Goal: Task Accomplishment & Management: Manage account settings

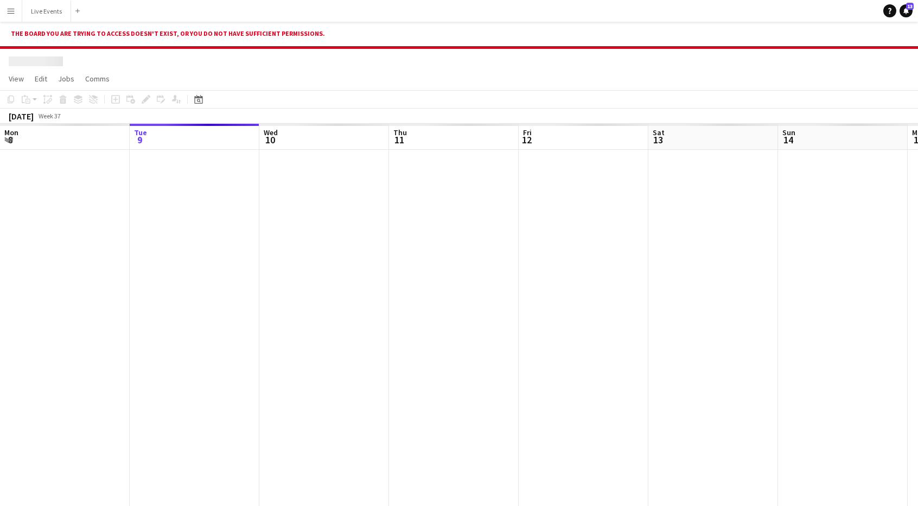
click at [18, 11] on button "Menu" at bounding box center [11, 11] width 22 height 22
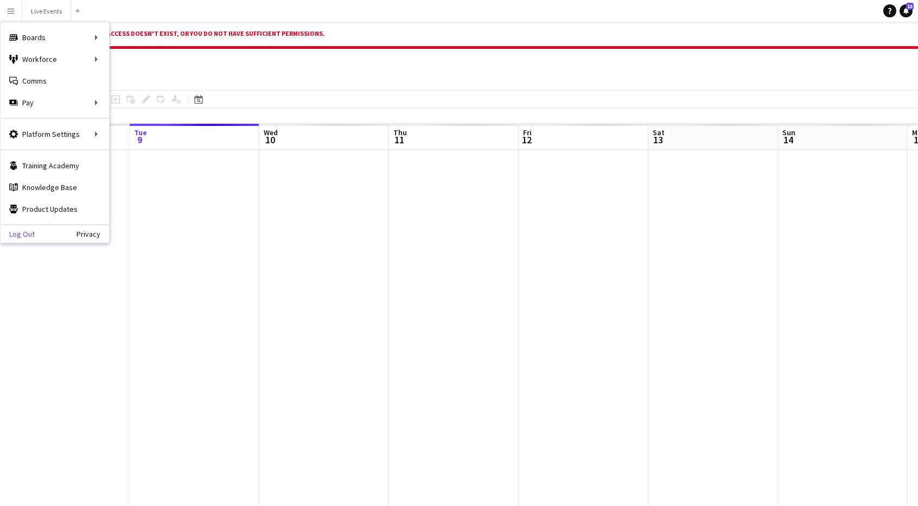
click at [20, 231] on link "Log Out" at bounding box center [18, 234] width 34 height 9
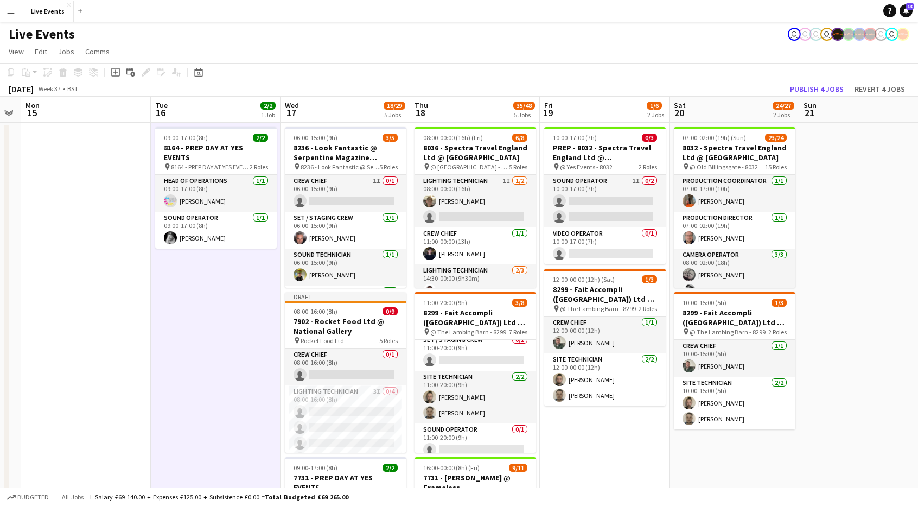
click at [315, 51] on app-page-menu "View Day view expanded Day view collapsed Month view Date picker Jump to [DATE]…" at bounding box center [459, 52] width 918 height 21
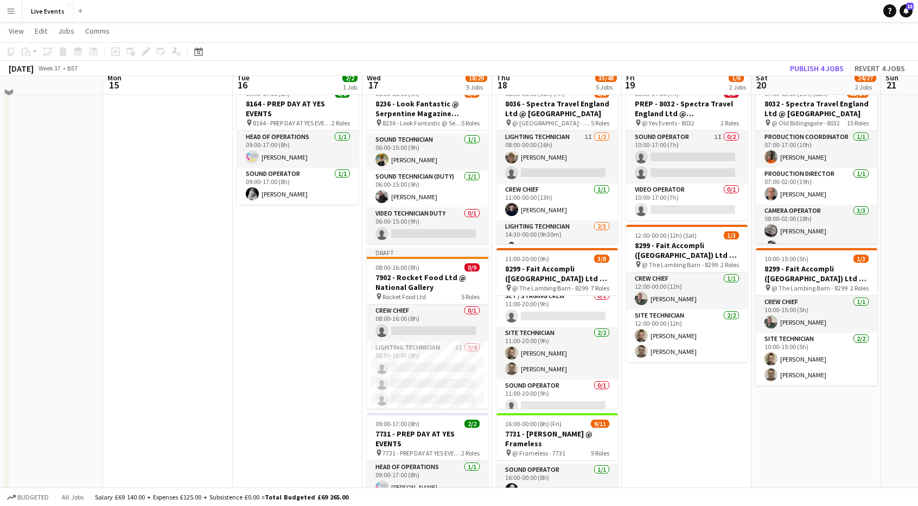
scroll to position [43, 0]
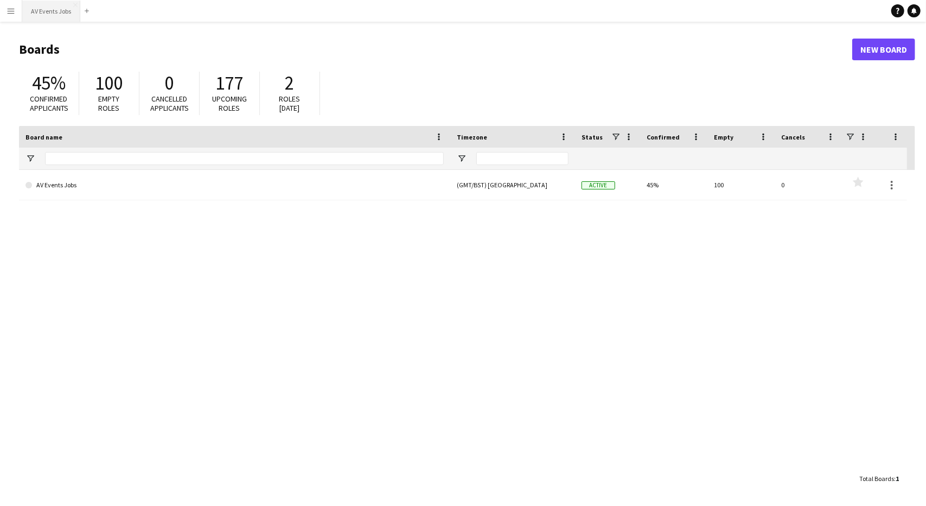
click at [33, 9] on button "AV Events Jobs Close" at bounding box center [51, 11] width 58 height 21
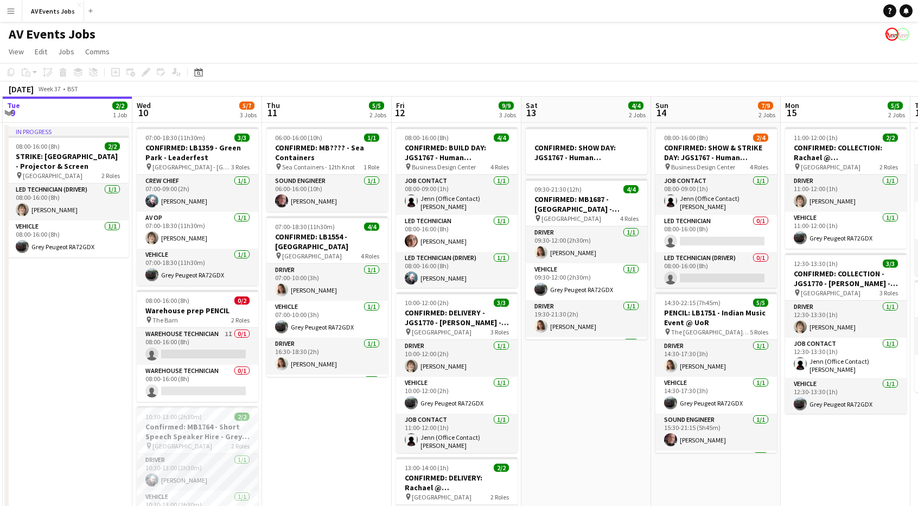
scroll to position [0, 401]
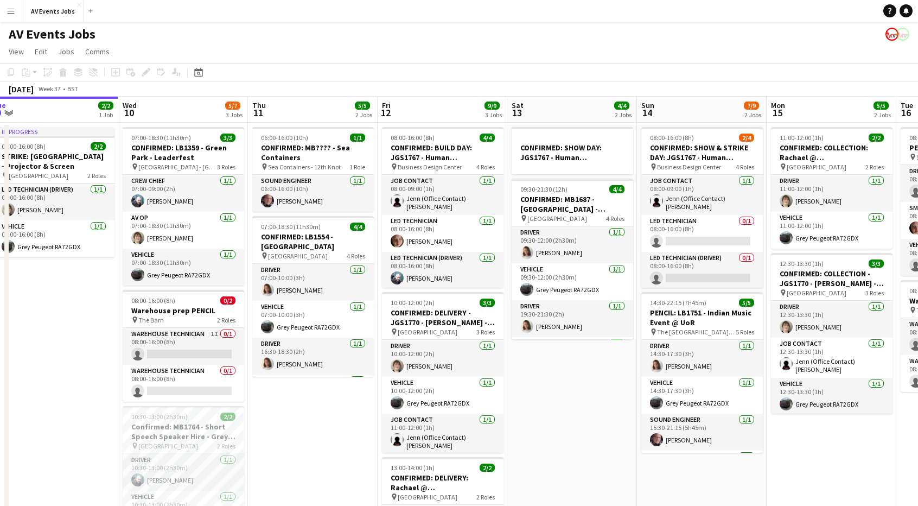
drag, startPoint x: 722, startPoint y: 425, endPoint x: 581, endPoint y: 376, distance: 149.3
click at [581, 376] on app-calendar-viewport "Sat 6 6/6 3 Jobs Sun 7 4/4 3 Jobs Mon 8 8/8 4 Jobs Tue 9 2/2 1 Job Wed 10 5/7 3…" at bounding box center [459, 351] width 918 height 509
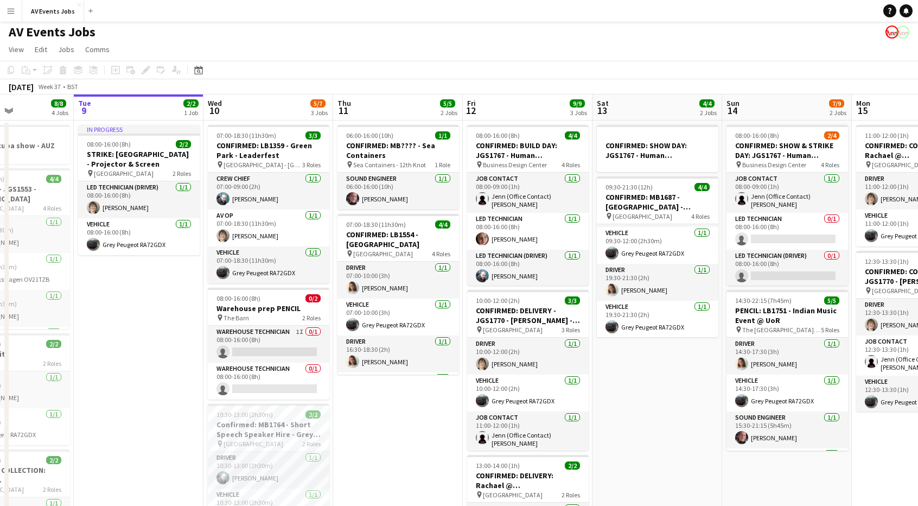
scroll to position [0, 309]
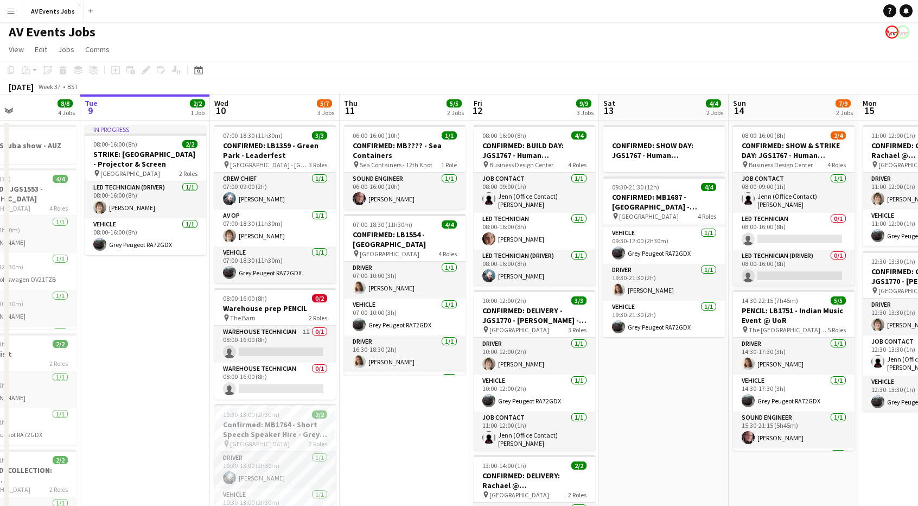
drag, startPoint x: 60, startPoint y: 266, endPoint x: 151, endPoint y: 271, distance: 91.9
click at [151, 271] on app-calendar-viewport "Sat 6 6/6 3 Jobs Sun 7 4/4 3 Jobs Mon 8 8/8 4 Jobs Tue 9 2/2 1 Job Wed 10 5/7 3…" at bounding box center [459, 348] width 918 height 509
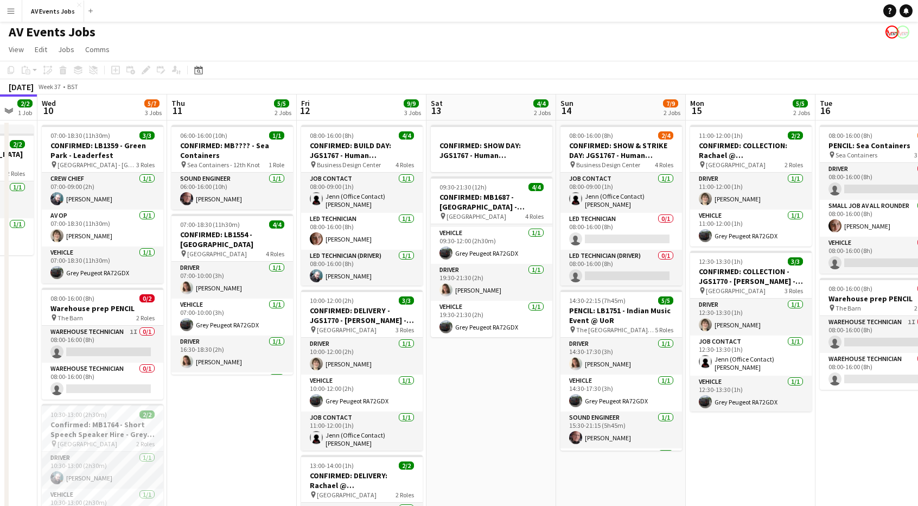
scroll to position [0, 490]
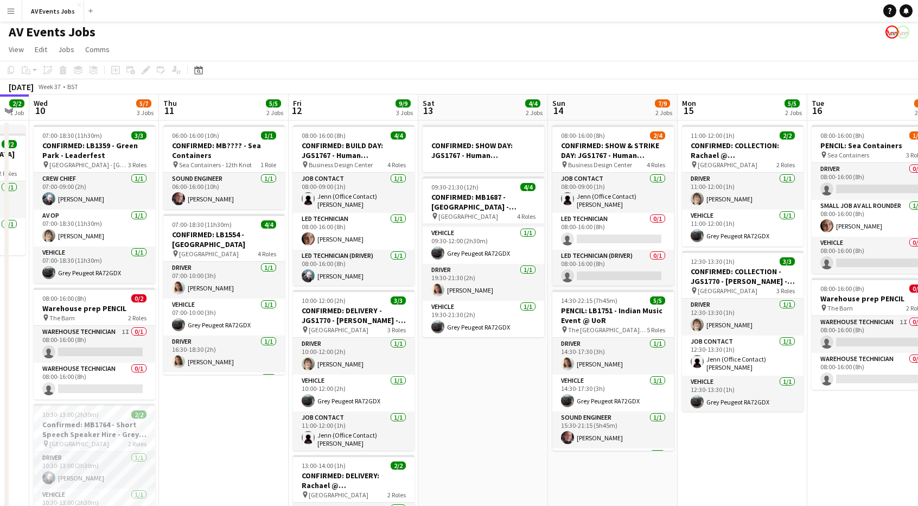
drag, startPoint x: 650, startPoint y: 355, endPoint x: 469, endPoint y: 297, distance: 190.0
click at [469, 297] on app-calendar-viewport "Sat 6 6/6 3 Jobs Sun 7 4/4 3 Jobs Mon 8 8/8 4 Jobs Tue 9 2/2 1 Job Wed 10 5/7 3…" at bounding box center [459, 348] width 918 height 509
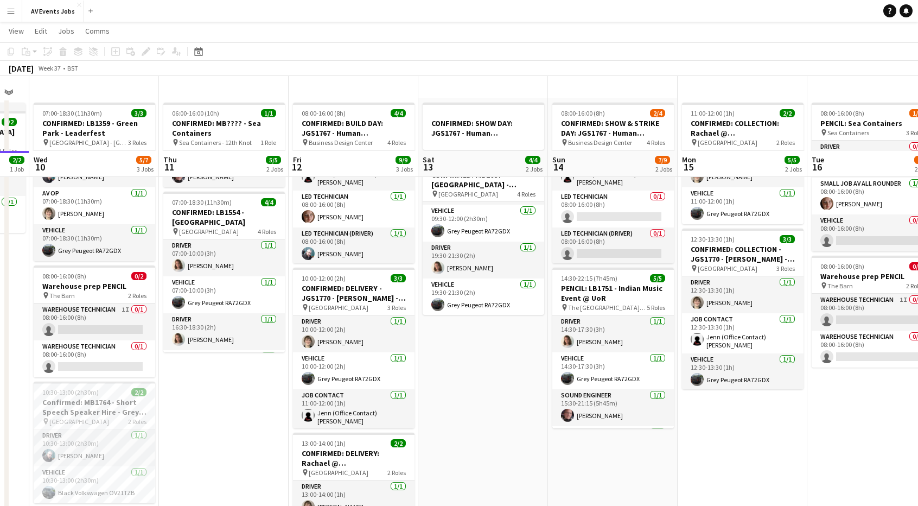
scroll to position [0, 0]
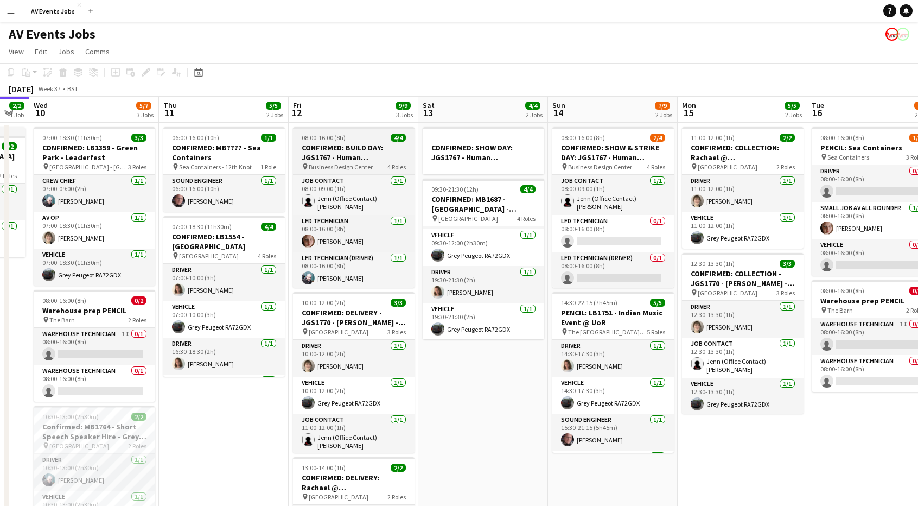
click at [352, 155] on h3 "CONFIRMED: BUILD DAY: JGS1767 - Human Regenerator - Firefly stand" at bounding box center [354, 153] width 122 height 20
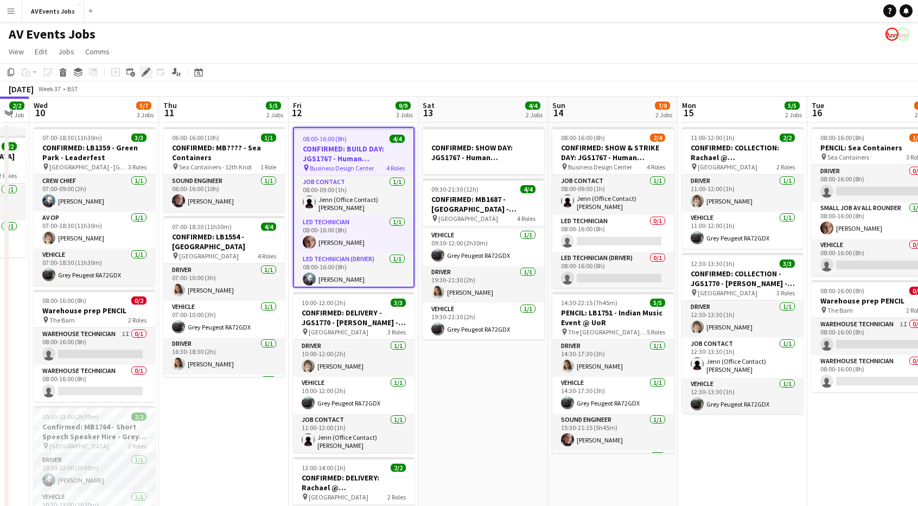
click at [143, 74] on icon "Edit" at bounding box center [146, 72] width 9 height 9
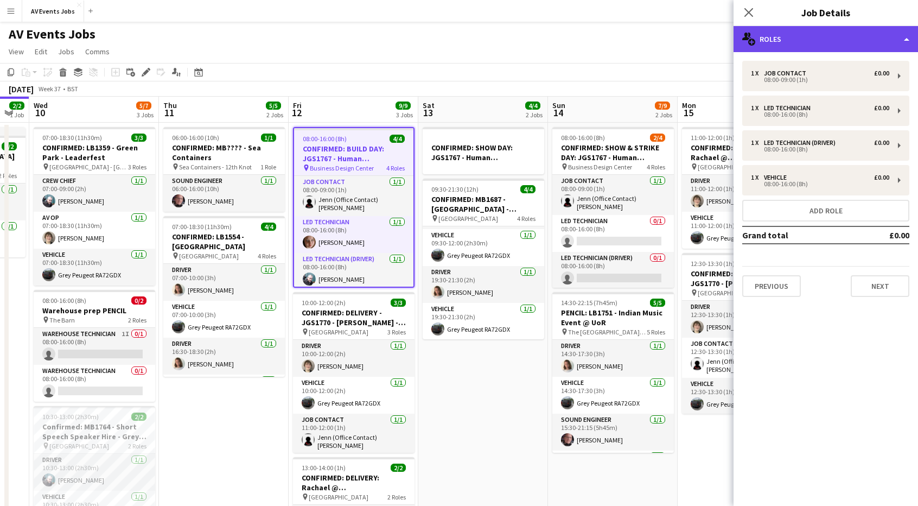
click at [815, 40] on div "multiple-users-add Roles" at bounding box center [826, 39] width 185 height 26
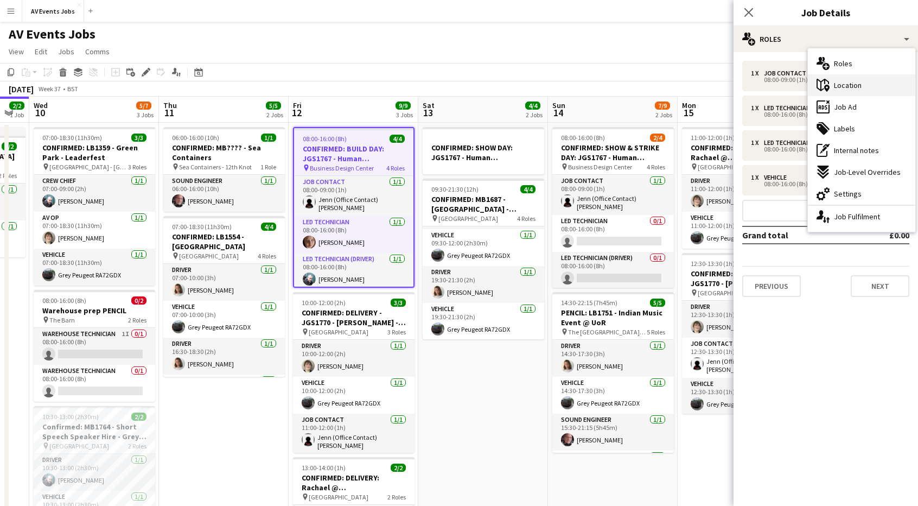
click at [858, 92] on div "maps-pin-1 Location" at bounding box center [861, 85] width 107 height 22
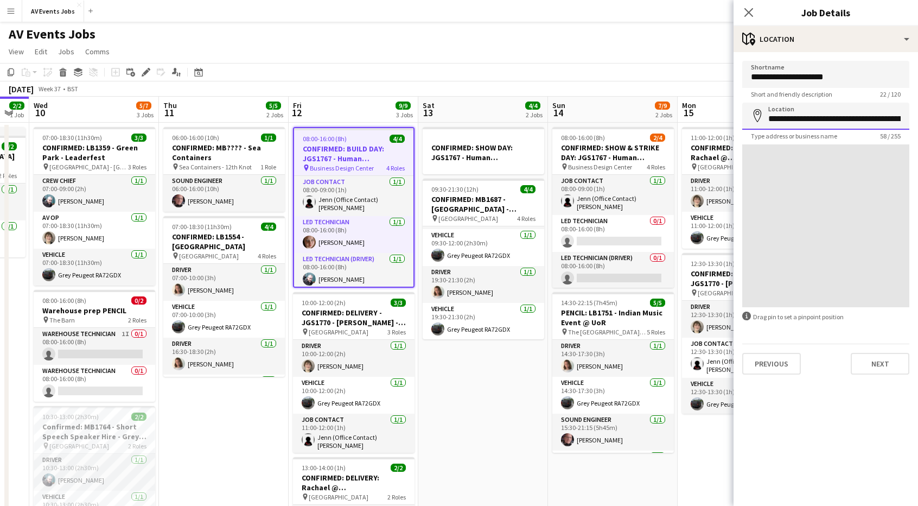
click at [850, 118] on input "**********" at bounding box center [825, 116] width 167 height 27
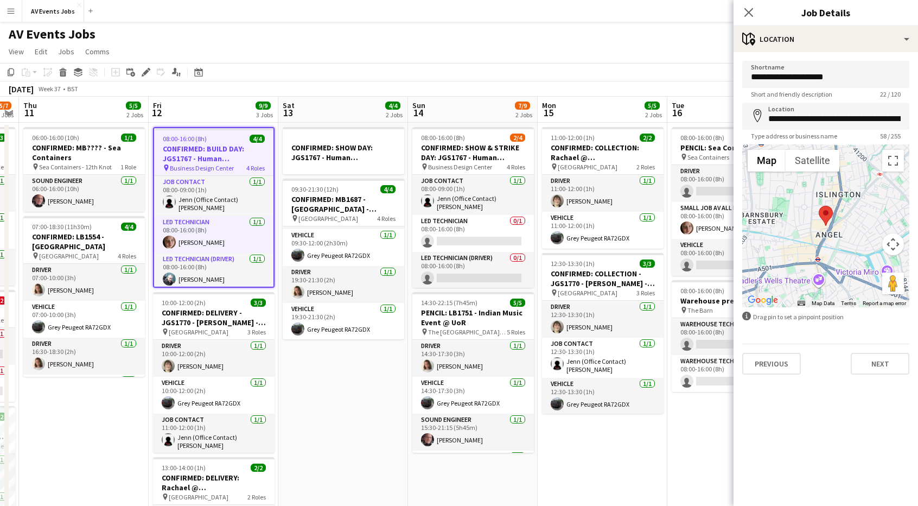
scroll to position [0, 374]
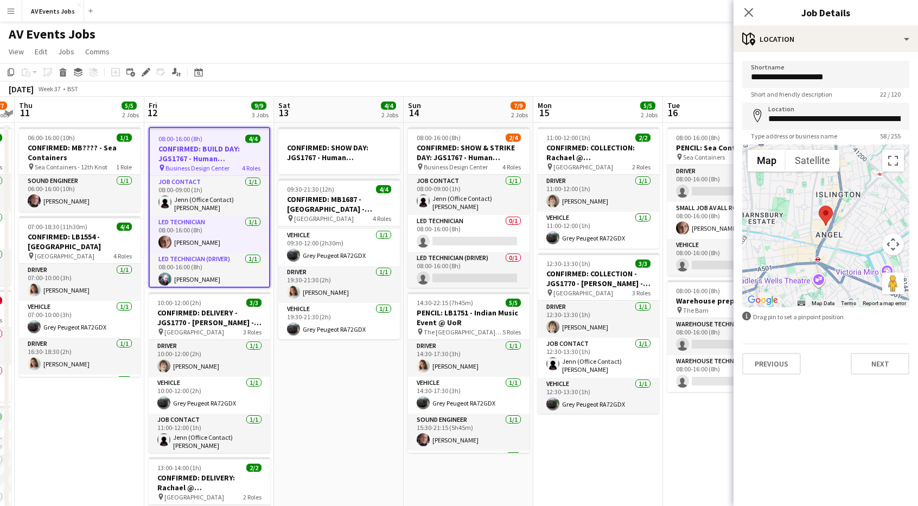
drag, startPoint x: 499, startPoint y: 384, endPoint x: 355, endPoint y: 365, distance: 145.1
click at [355, 365] on app-calendar-viewport "Mon 8 8/8 4 Jobs Tue 9 2/2 1 Job Wed 10 5/7 3 Jobs Thu 11 5/5 2 Jobs Fri 12 9/9…" at bounding box center [459, 351] width 918 height 509
click at [355, 365] on app-date-cell "CONFIRMED: SHOW DAY: JGS1767 - Human Regenerator - Firefly stand 09:30-21:30 (1…" at bounding box center [339, 364] width 130 height 483
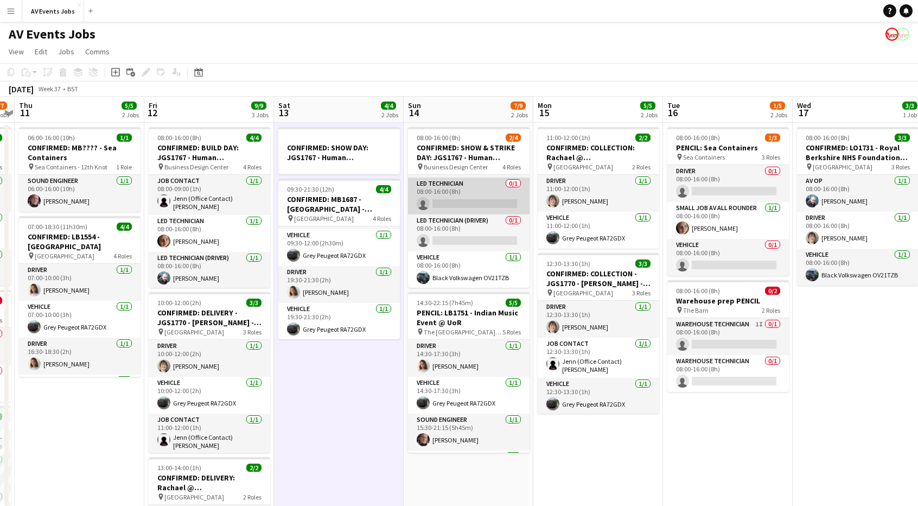
scroll to position [0, 0]
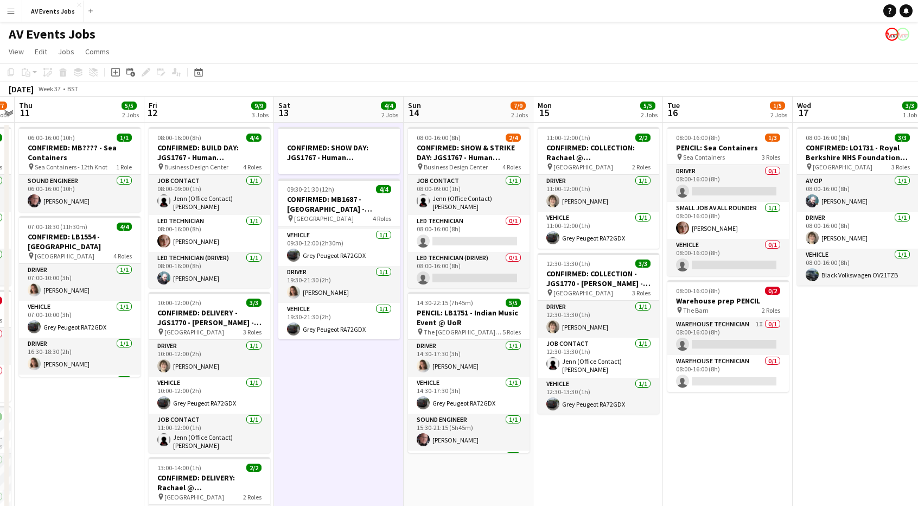
click at [425, 65] on app-toolbar "Copy Paste Paste Ctrl+V Paste with crew Ctrl+Shift+V Paste linked Job [GEOGRAPH…" at bounding box center [459, 72] width 918 height 18
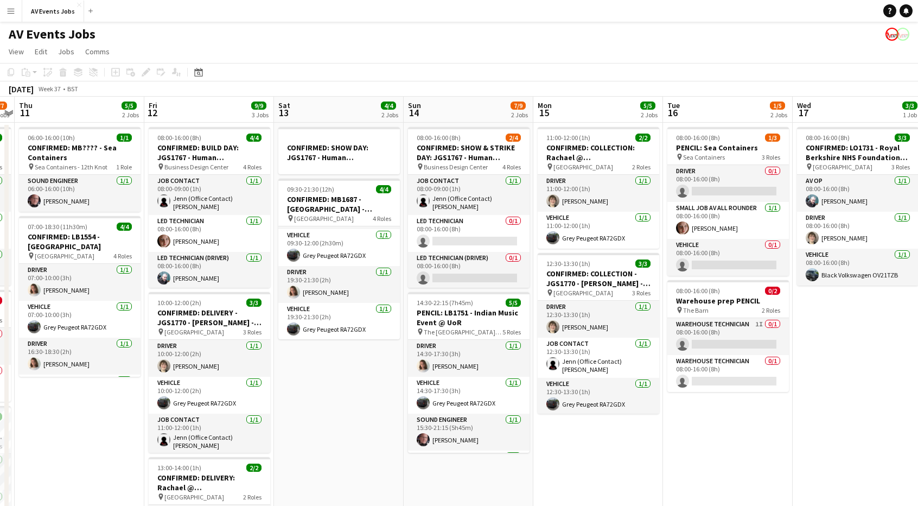
click at [751, 20] on app-navbar "Menu Boards Boards Boards All jobs Status Workforce Workforce My Workforce Recr…" at bounding box center [459, 11] width 918 height 22
click at [749, 43] on app-page-menu "View Day view expanded Day view collapsed Month view Date picker Jump to [DATE]…" at bounding box center [459, 52] width 918 height 21
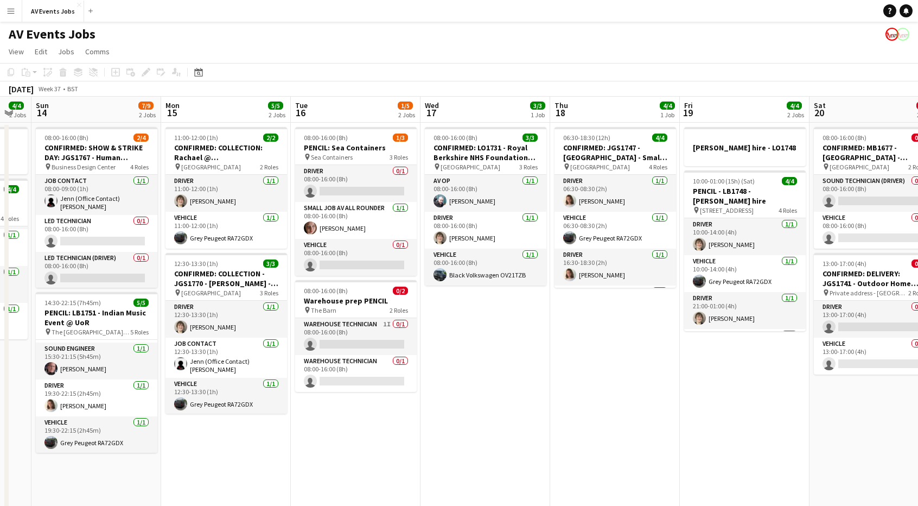
drag, startPoint x: 843, startPoint y: 376, endPoint x: 472, endPoint y: 372, distance: 371.3
click at [472, 372] on app-calendar-viewport "Wed 10 5/7 3 Jobs Thu 11 5/5 2 Jobs Fri 12 9/9 3 Jobs Sat 13 4/4 2 Jobs Sun 14 …" at bounding box center [459, 351] width 918 height 509
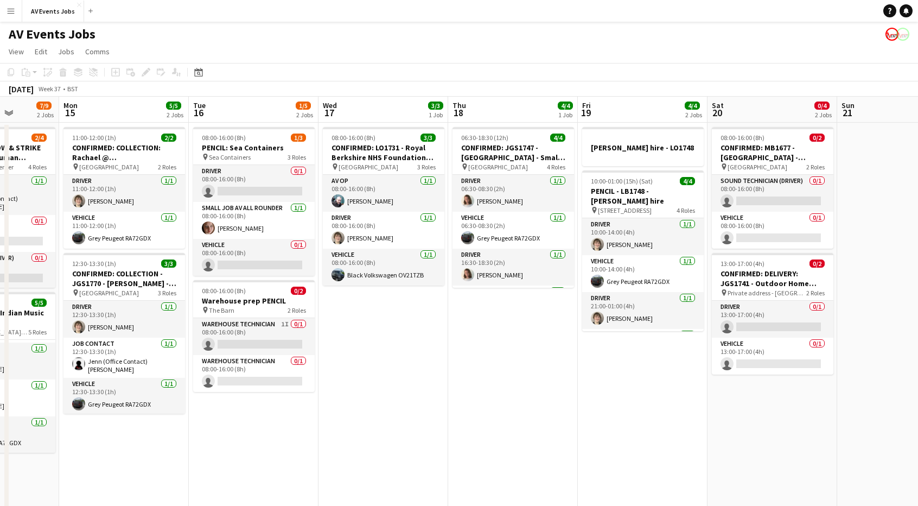
scroll to position [0, 331]
drag, startPoint x: 681, startPoint y: 319, endPoint x: 577, endPoint y: 303, distance: 104.9
click at [577, 303] on app-calendar-viewport "Fri 12 9/9 3 Jobs Sat 13 4/4 2 Jobs Sun 14 7/9 2 Jobs Mon 15 5/5 2 Jobs Tue 16 …" at bounding box center [459, 351] width 918 height 509
click at [217, 337] on app-card-role "Warehouse Technician 1I 0/1 08:00-16:00 (8h) single-neutral-actions" at bounding box center [254, 336] width 122 height 37
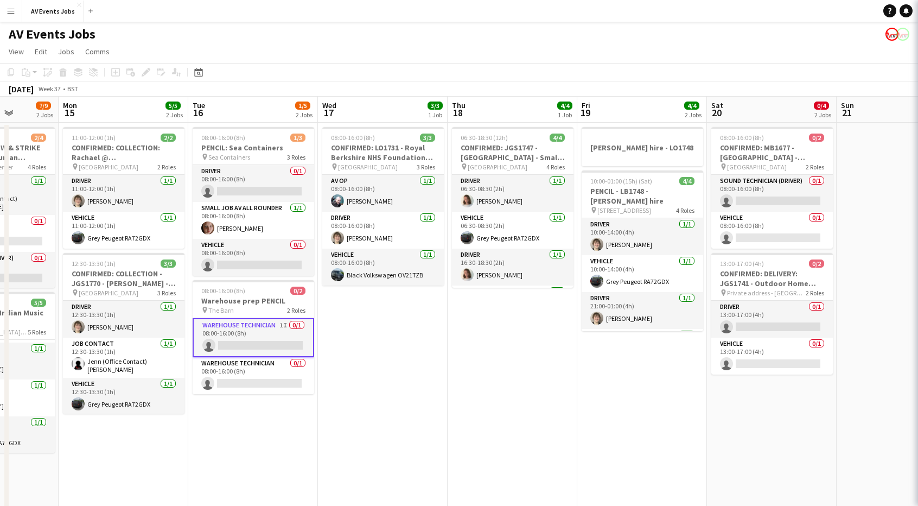
click at [217, 337] on app-card-role "Warehouse Technician 1I 0/1 08:00-16:00 (8h) single-neutral-actions" at bounding box center [254, 337] width 122 height 39
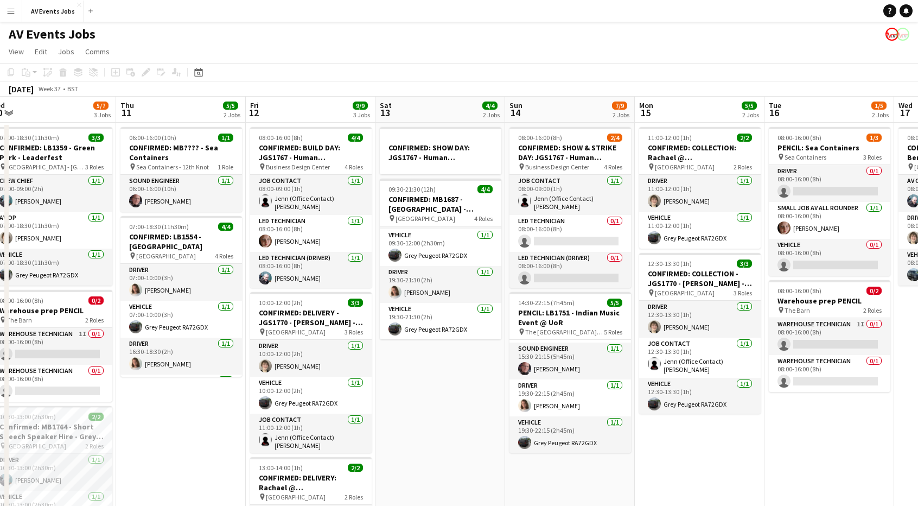
drag, startPoint x: 323, startPoint y: 346, endPoint x: 915, endPoint y: 337, distance: 592.2
click at [915, 337] on app-calendar-viewport "Mon 8 8/8 4 Jobs Tue 9 2/2 1 Job Wed 10 5/7 3 Jobs Thu 11 5/5 2 Jobs Fri 12 9/9…" at bounding box center [459, 351] width 918 height 509
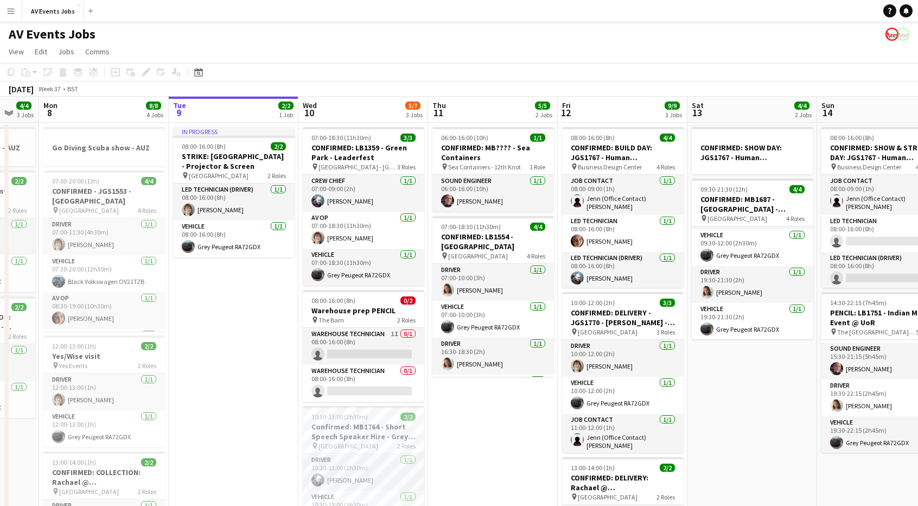
drag, startPoint x: 213, startPoint y: 390, endPoint x: 461, endPoint y: 378, distance: 248.3
click at [461, 378] on app-calendar-viewport "Sat 6 6/6 3 Jobs Sun 7 4/4 3 Jobs Mon 8 8/8 4 Jobs Tue 9 2/2 1 Job Wed 10 5/7 3…" at bounding box center [459, 351] width 918 height 509
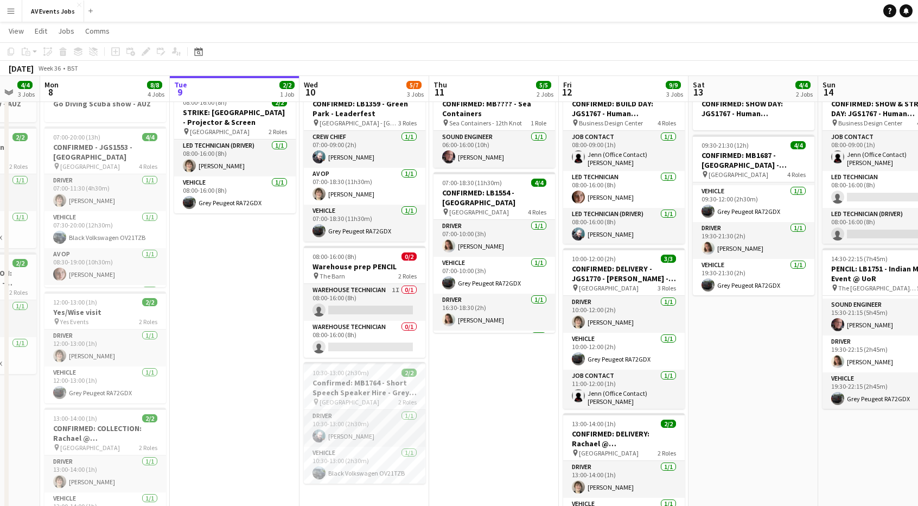
scroll to position [0, 0]
